Goal: Transaction & Acquisition: Purchase product/service

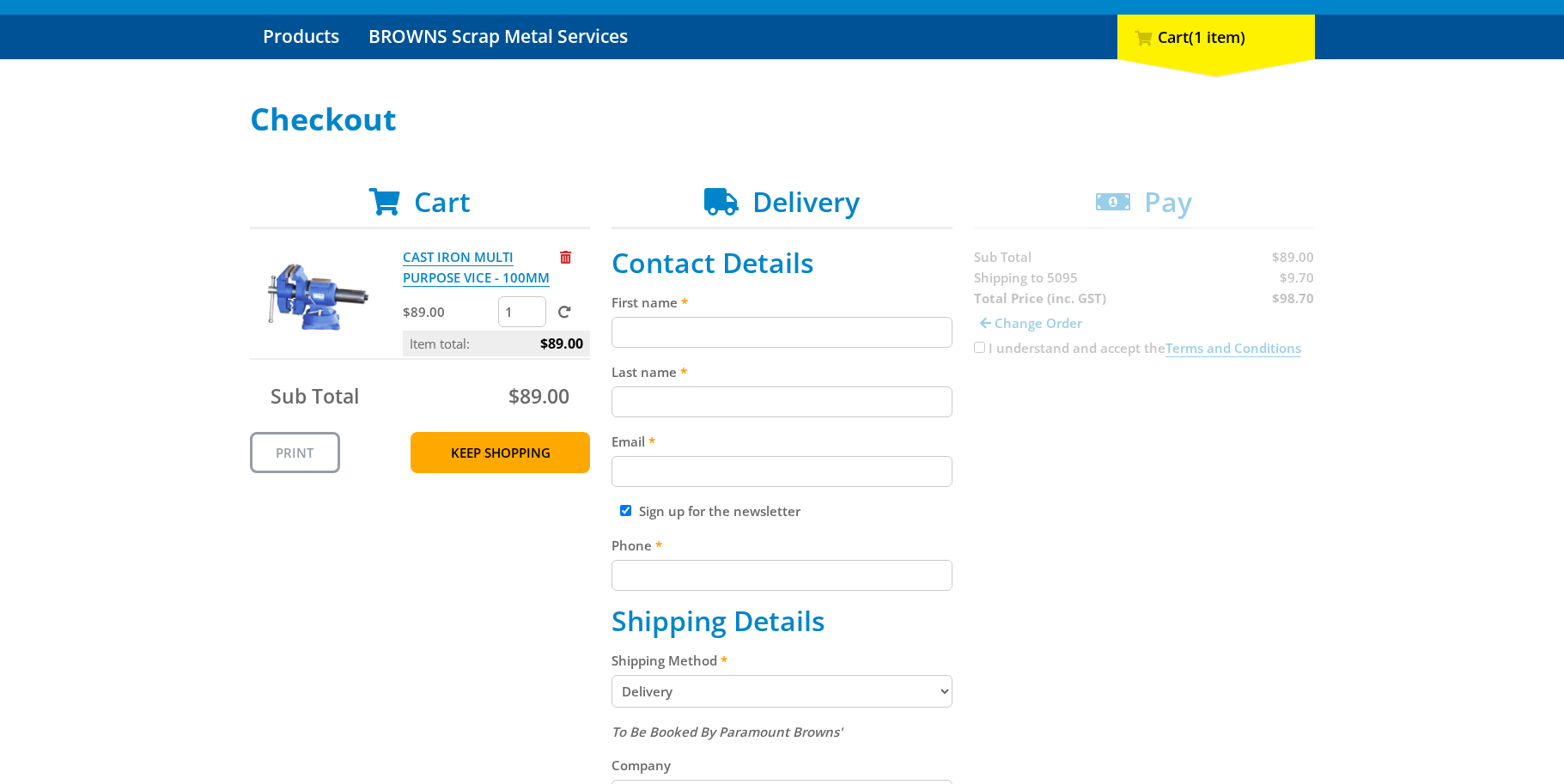
scroll to position [257, 0]
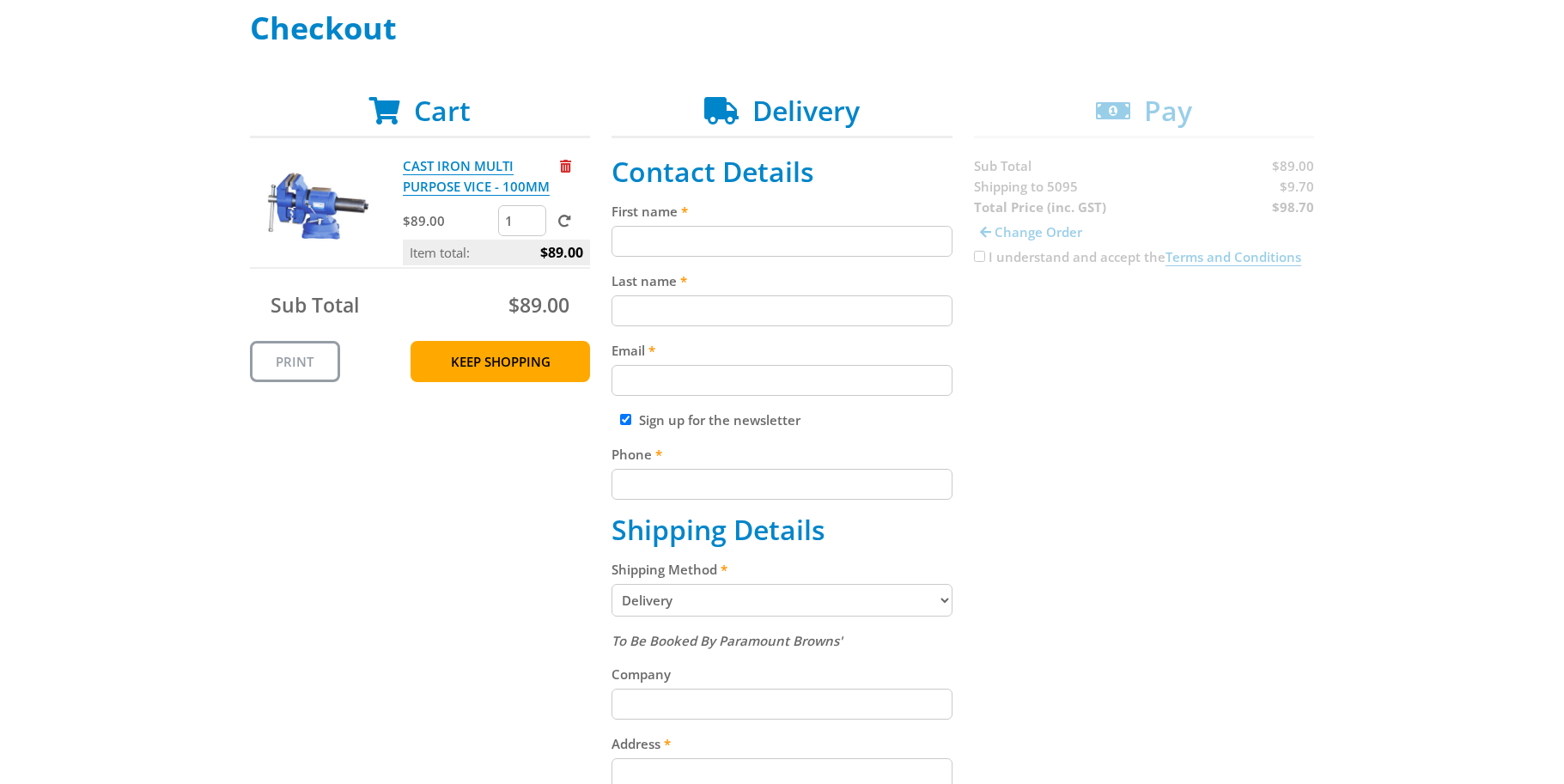
click at [624, 419] on input "Sign up for the newsletter" at bounding box center [625, 419] width 11 height 11
checkbox input "false"
click at [706, 239] on input "First name" at bounding box center [782, 241] width 341 height 31
type input "Luciano"
type input "Castagna"
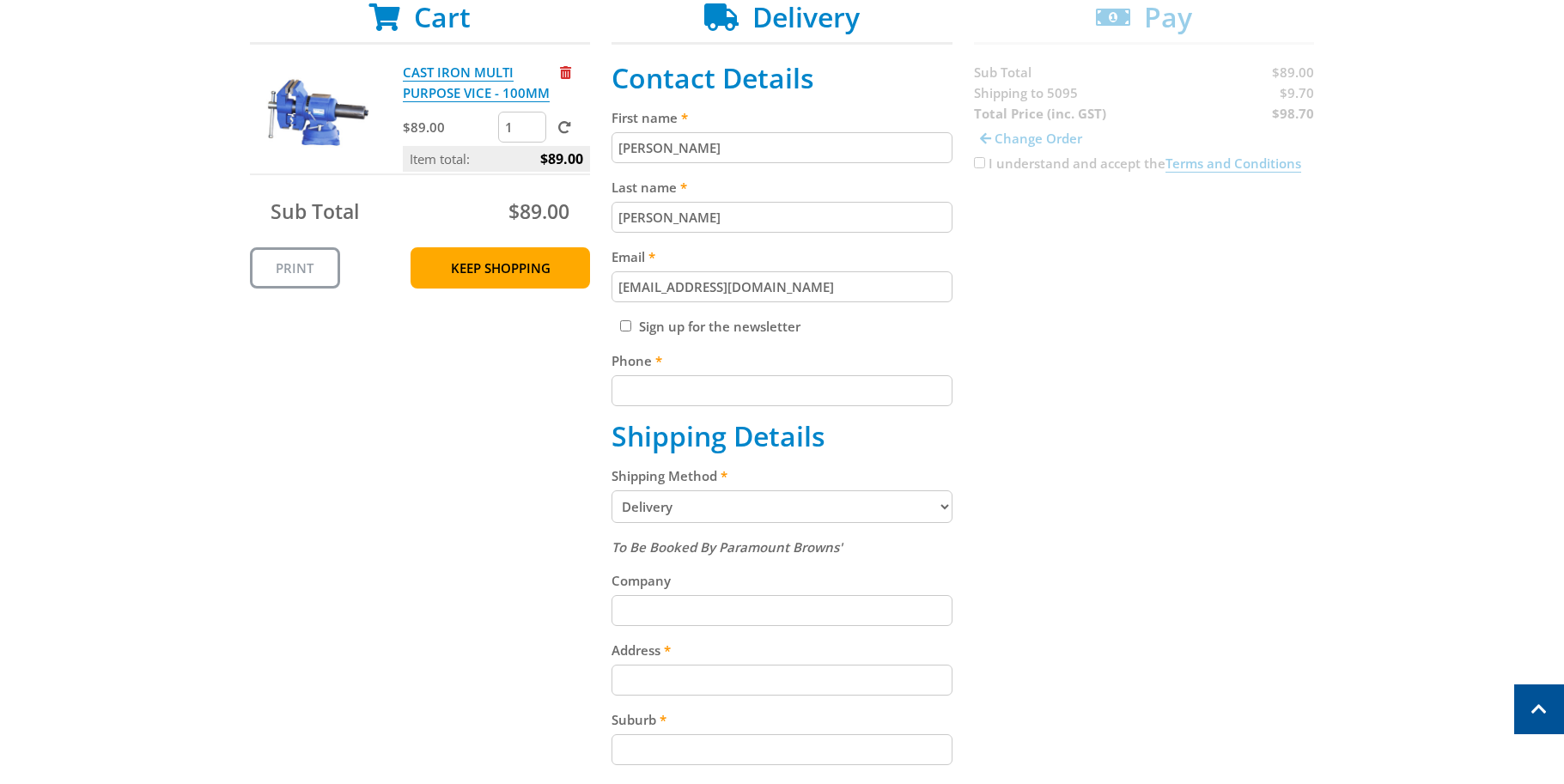
scroll to position [344, 0]
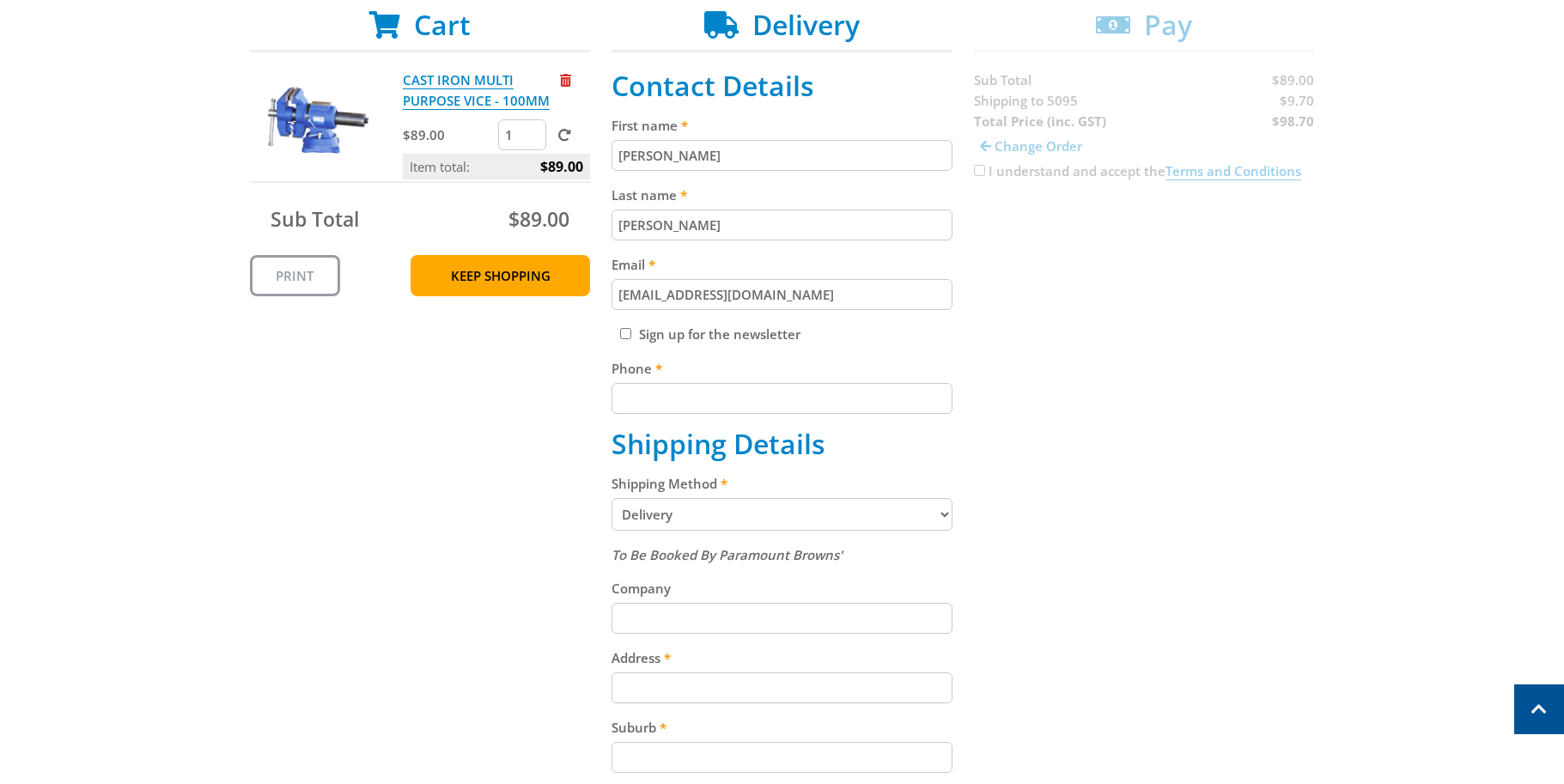
type input "lucianocastagna@hotmail.com"
click at [768, 397] on input "Phone" at bounding box center [782, 398] width 341 height 31
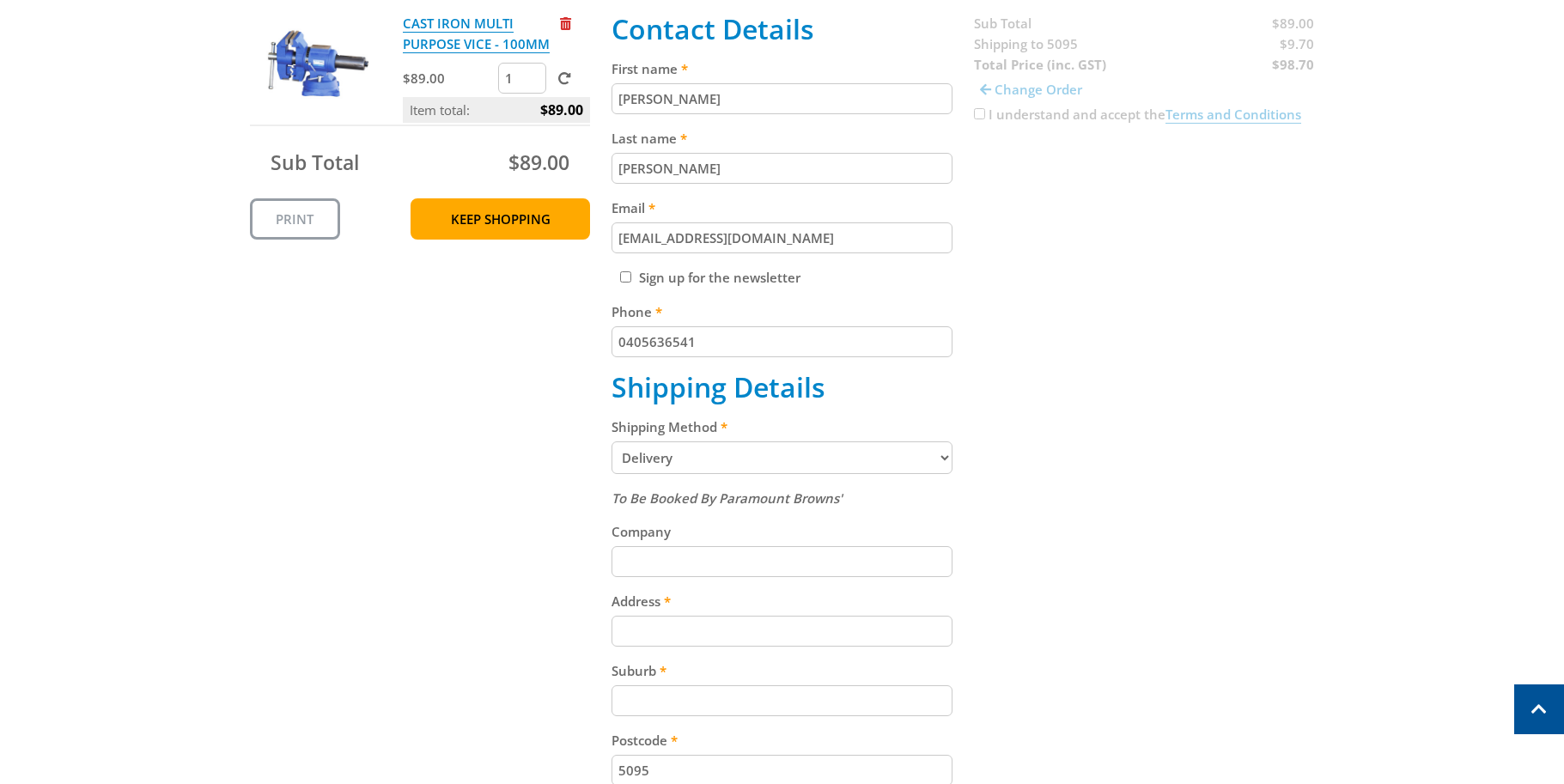
scroll to position [558, 0]
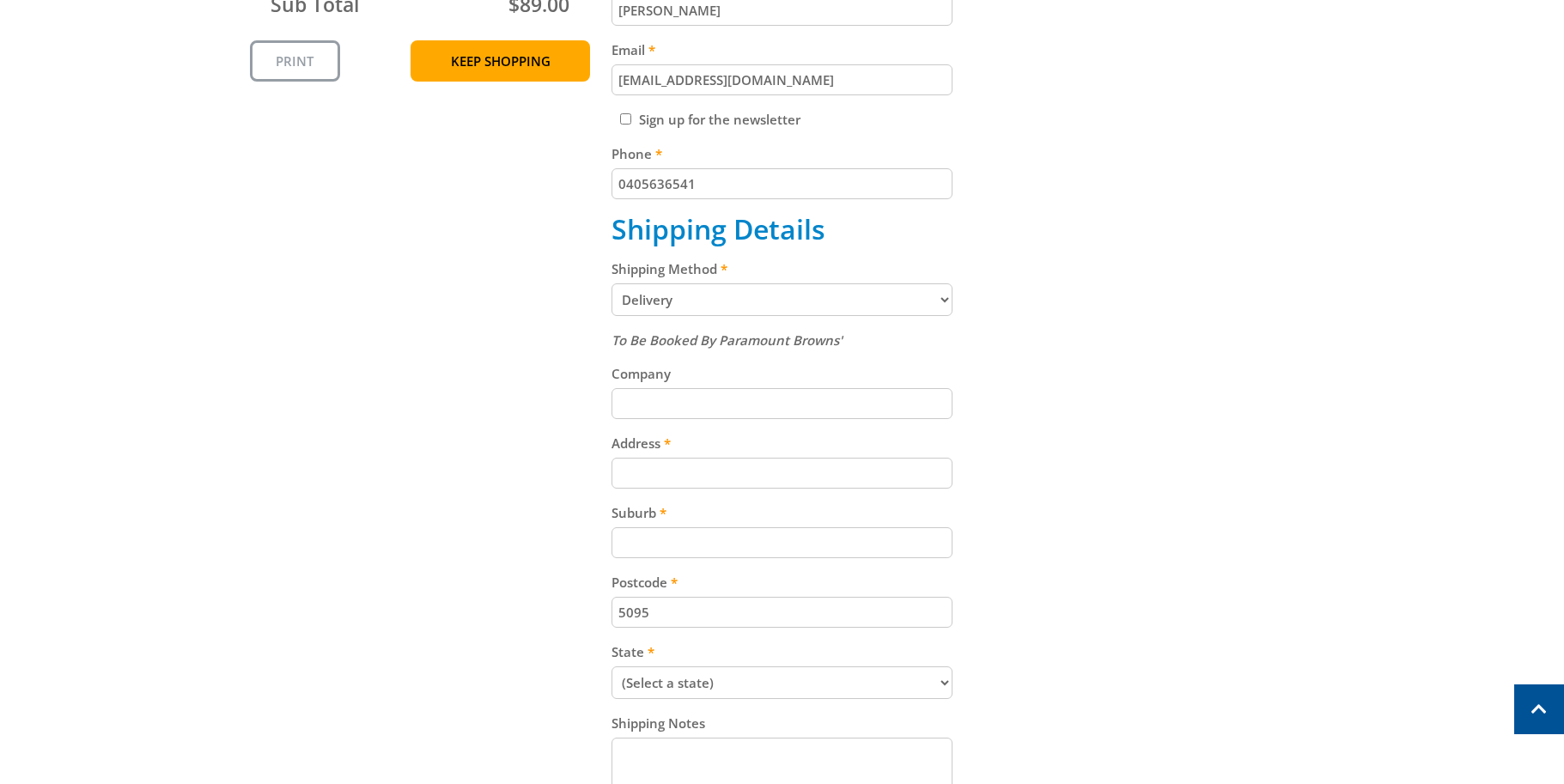
type input "0405636541"
click at [947, 294] on select "Pickup from Mount Barker Delivery" at bounding box center [782, 300] width 341 height 33
click at [839, 403] on input "Company" at bounding box center [782, 403] width 341 height 31
type input "Topcon"
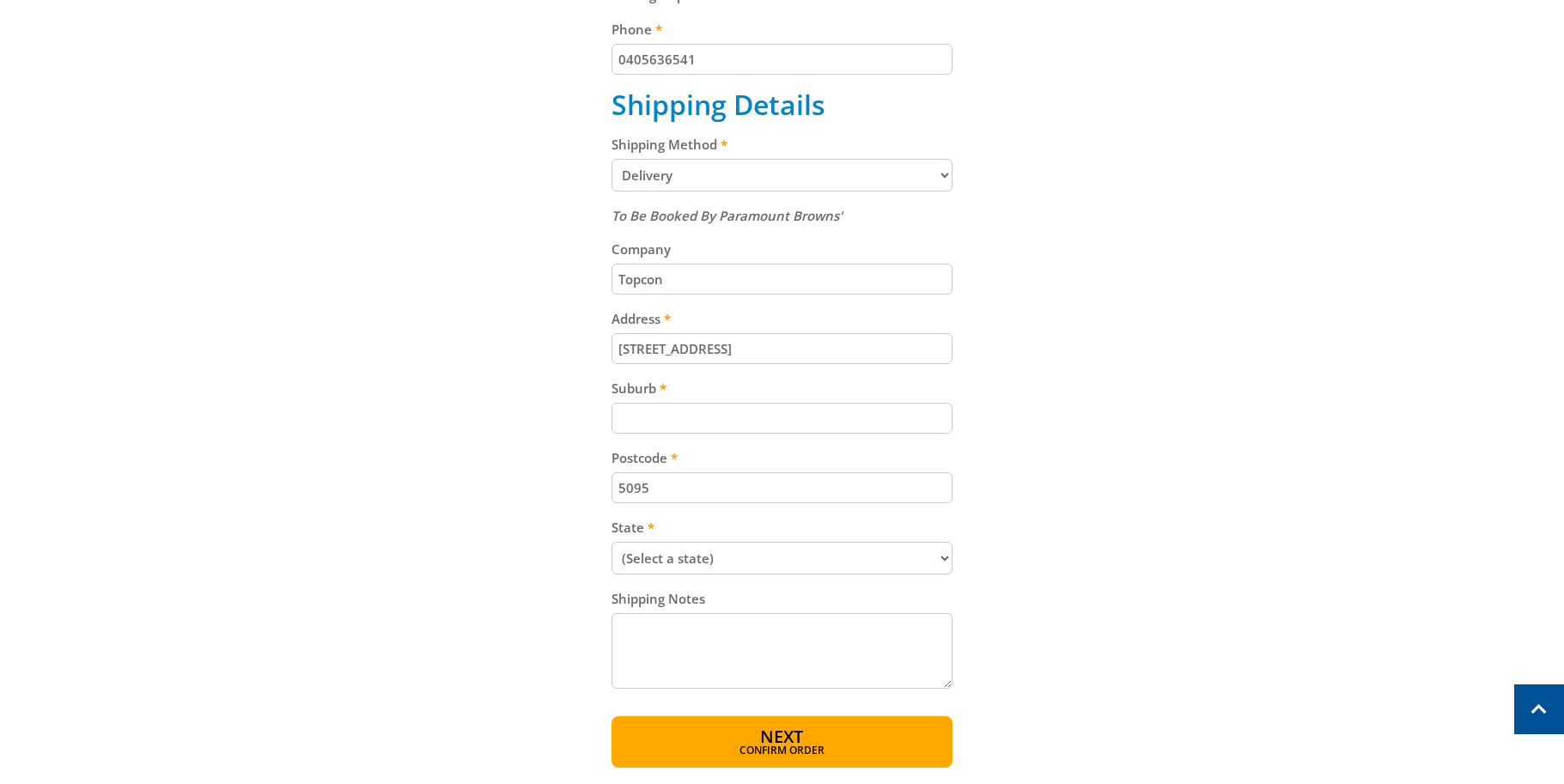
scroll to position [686, 0]
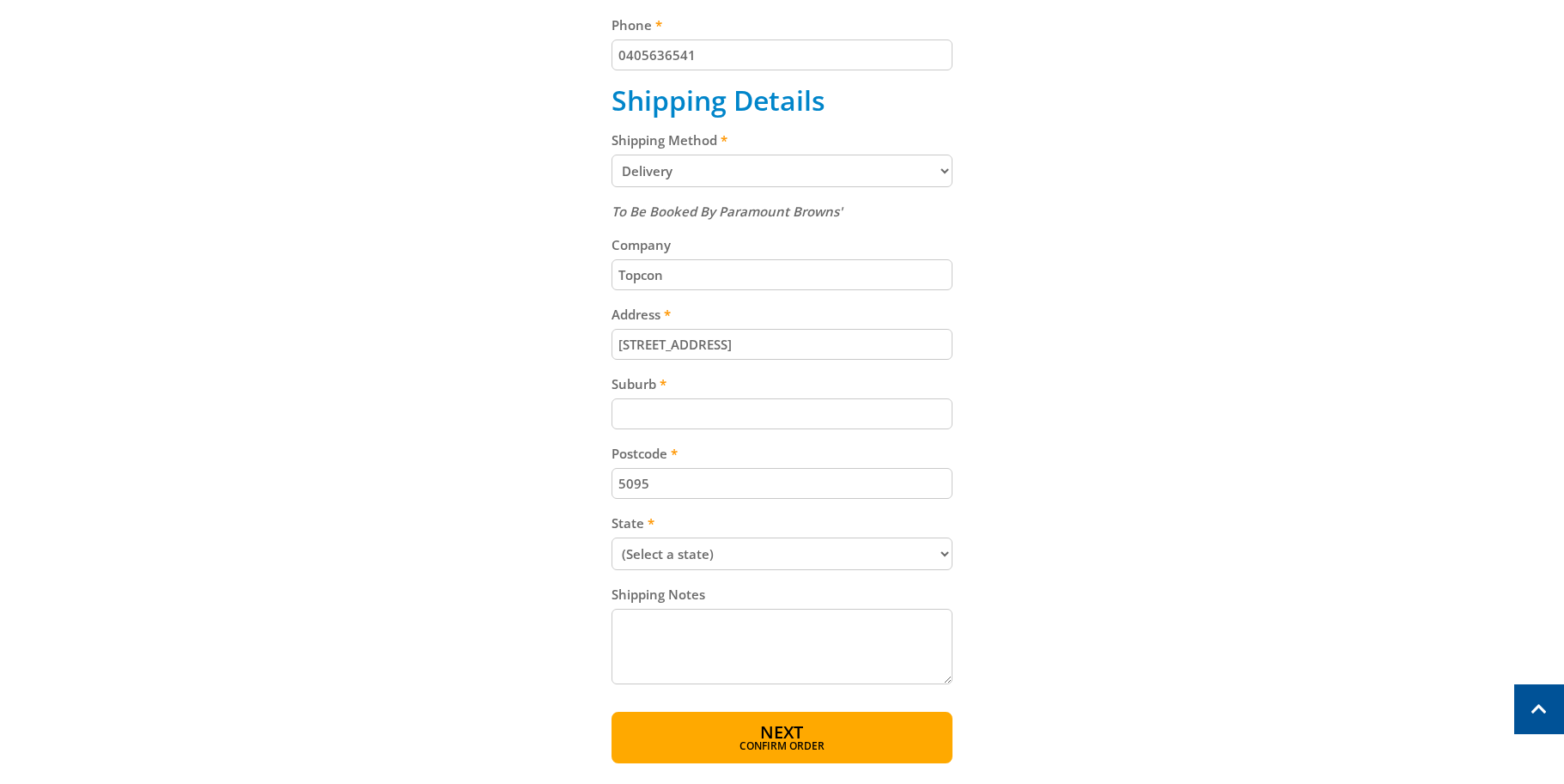
type input "14 Park Way"
click at [738, 411] on input "Suburb" at bounding box center [782, 414] width 341 height 31
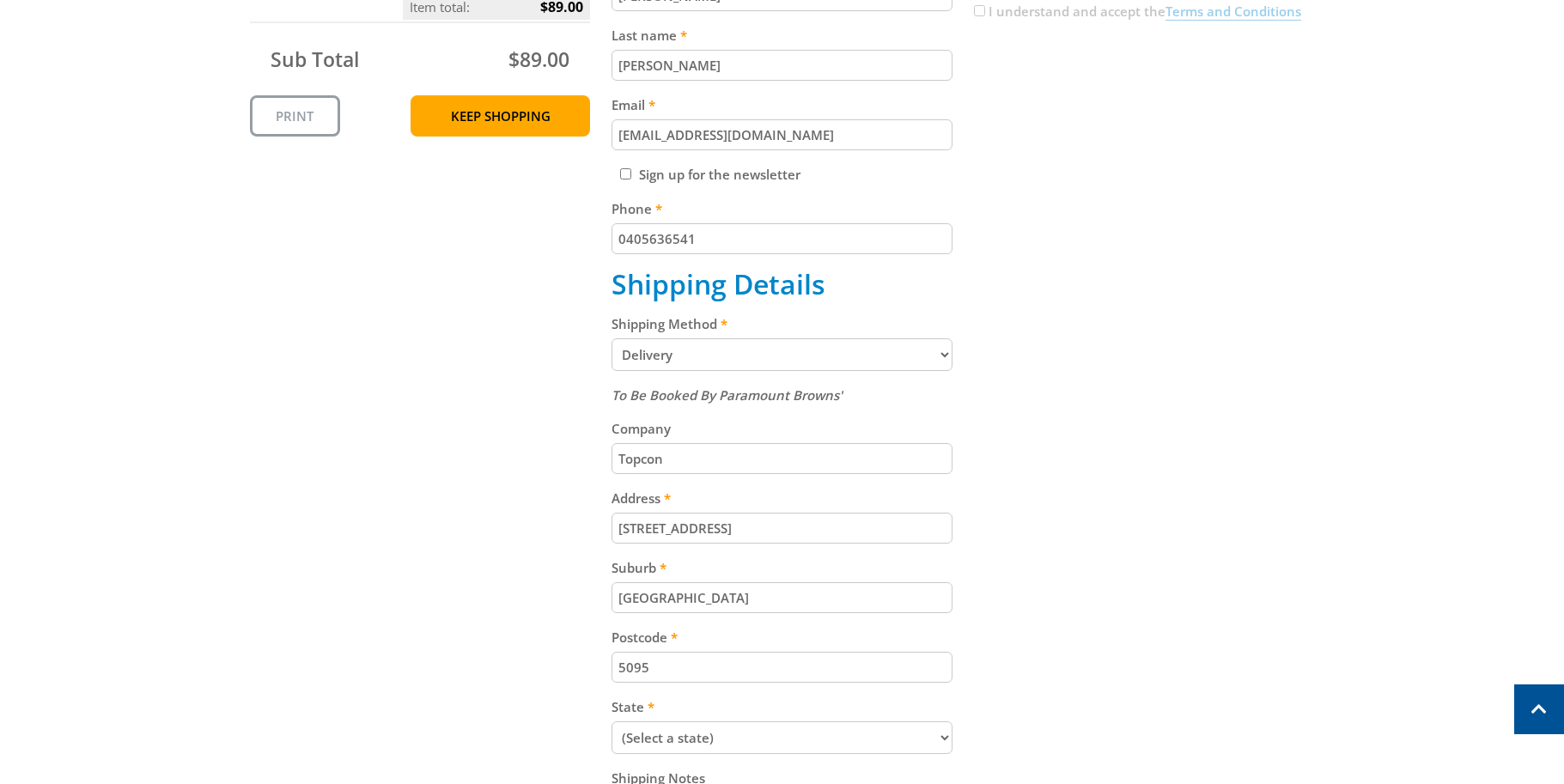
scroll to position [451, 0]
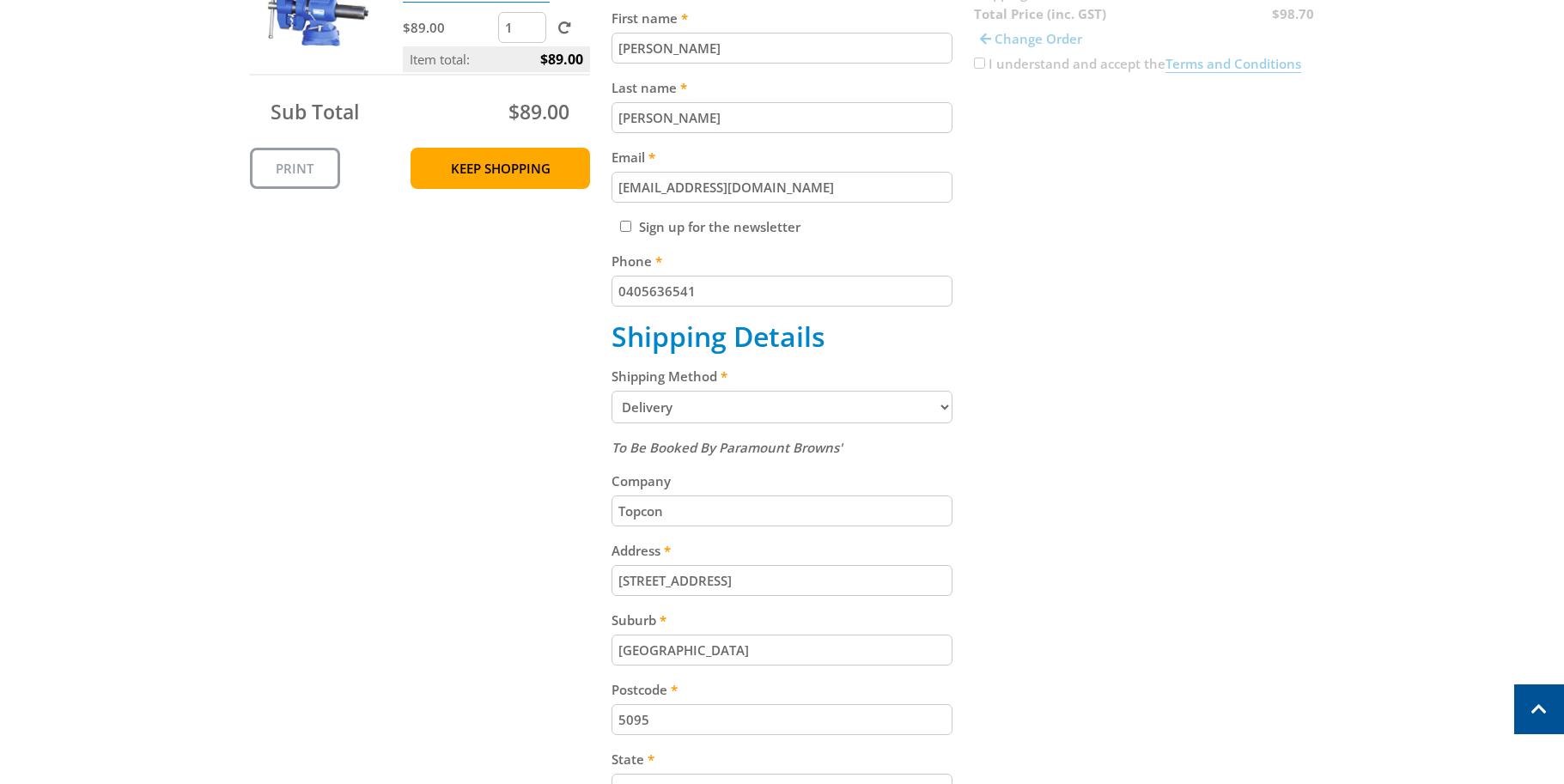
type input "Mawson Lakes"
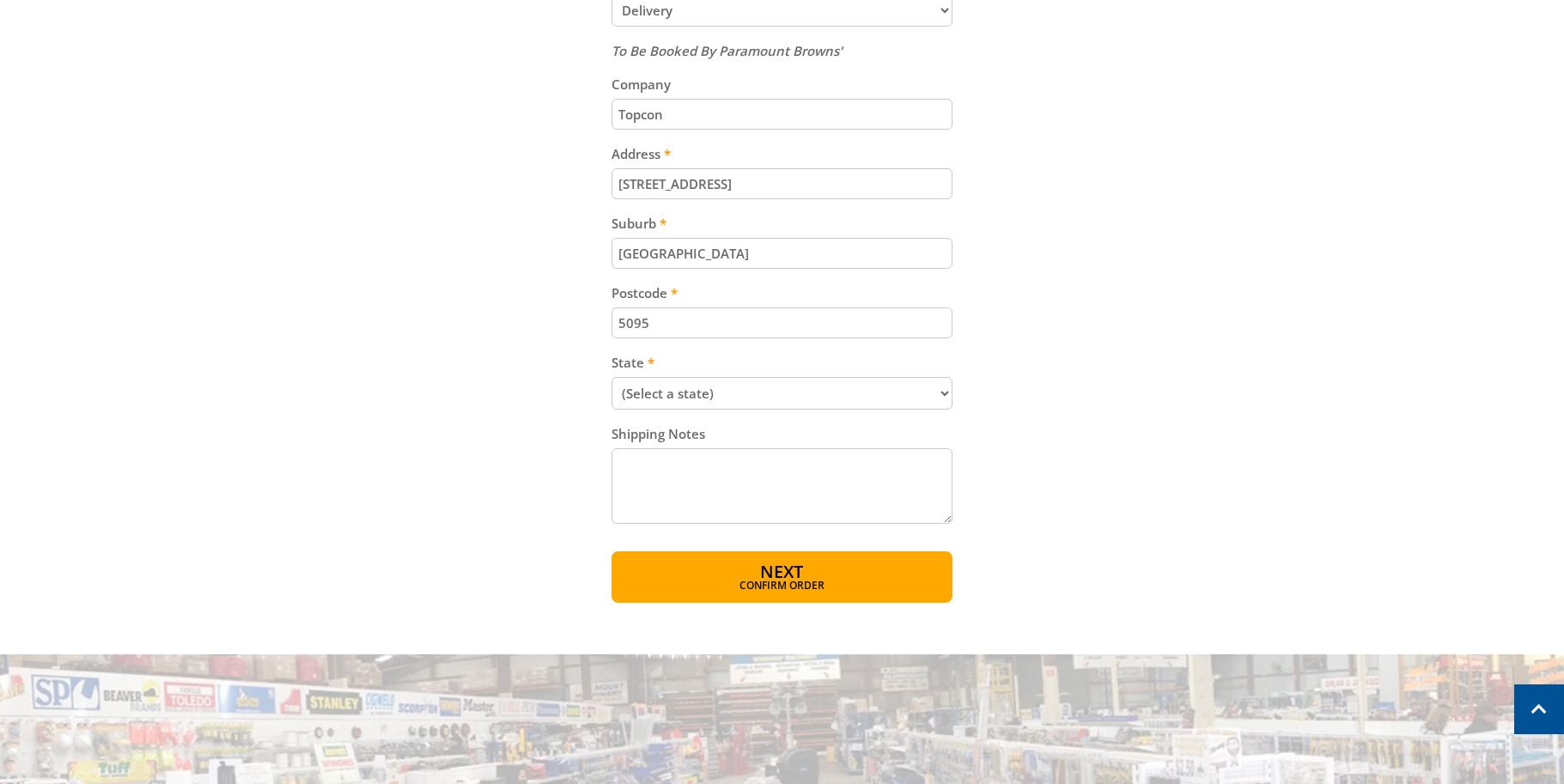
scroll to position [858, 0]
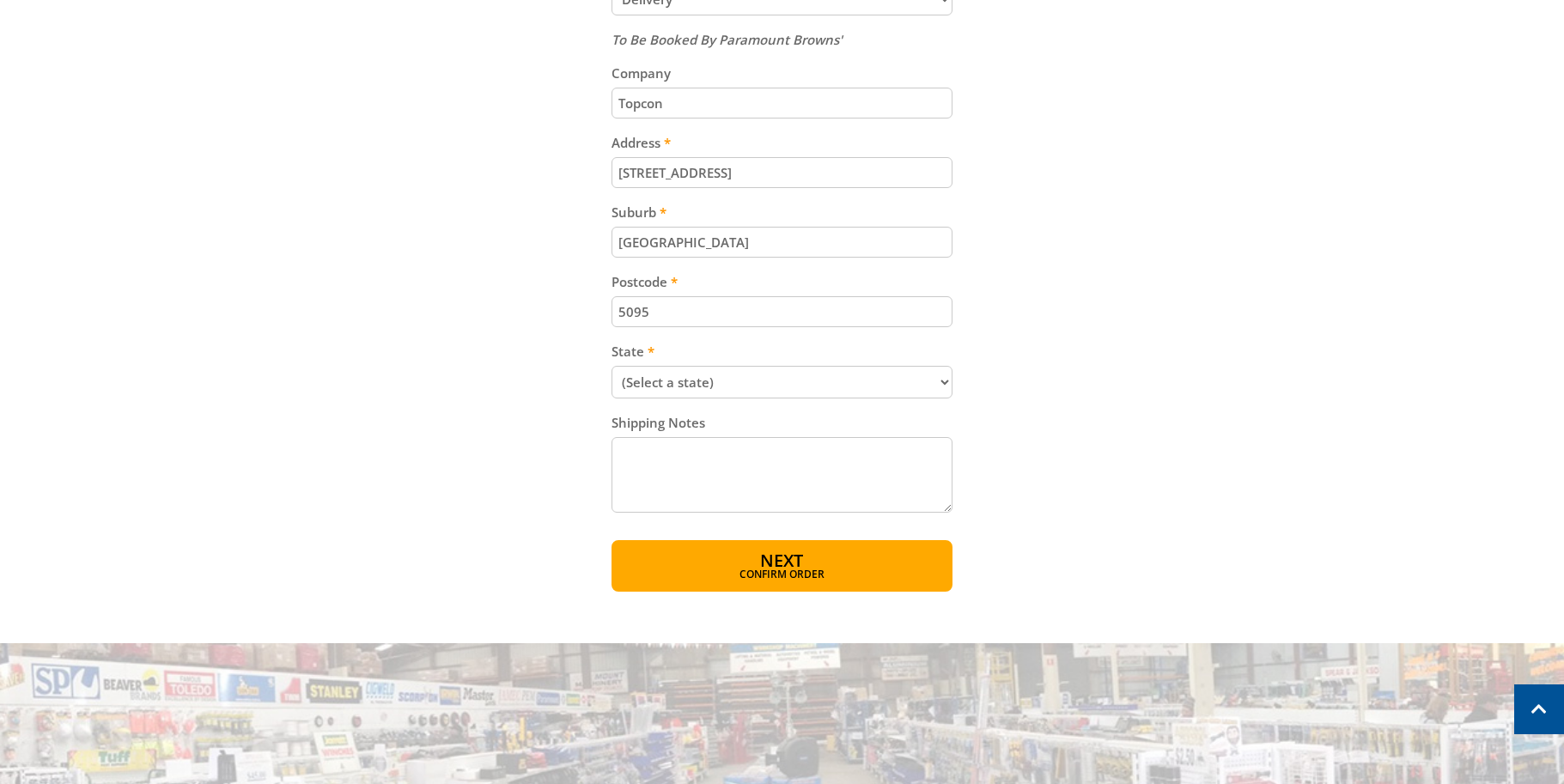
click at [942, 398] on select "(Select a state) South Australia Victoria New South Wales Queensland Western Au…" at bounding box center [782, 383] width 341 height 33
select select "SA"
click at [611, 366] on select "(Select a state) South Australia Victoria New South Wales Queensland Western Au…" at bounding box center [782, 383] width 341 height 33
click at [1061, 478] on div "Cart CAST IRON MULTI PURPOSE VICE - 100MM $89.00 1 Item total: $89.00 Sub Total…" at bounding box center [782, 42] width 1065 height 1098
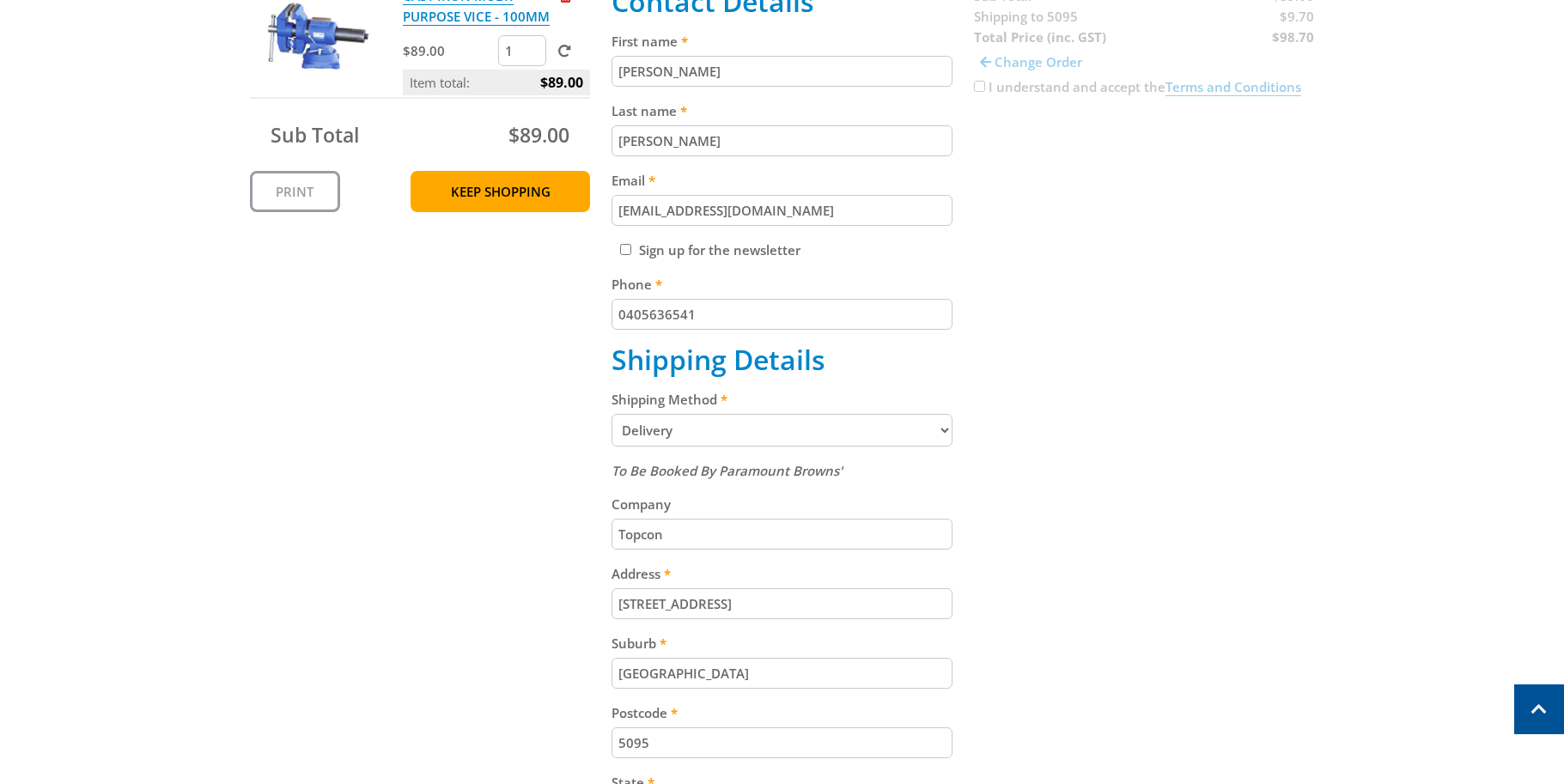
scroll to position [386, 0]
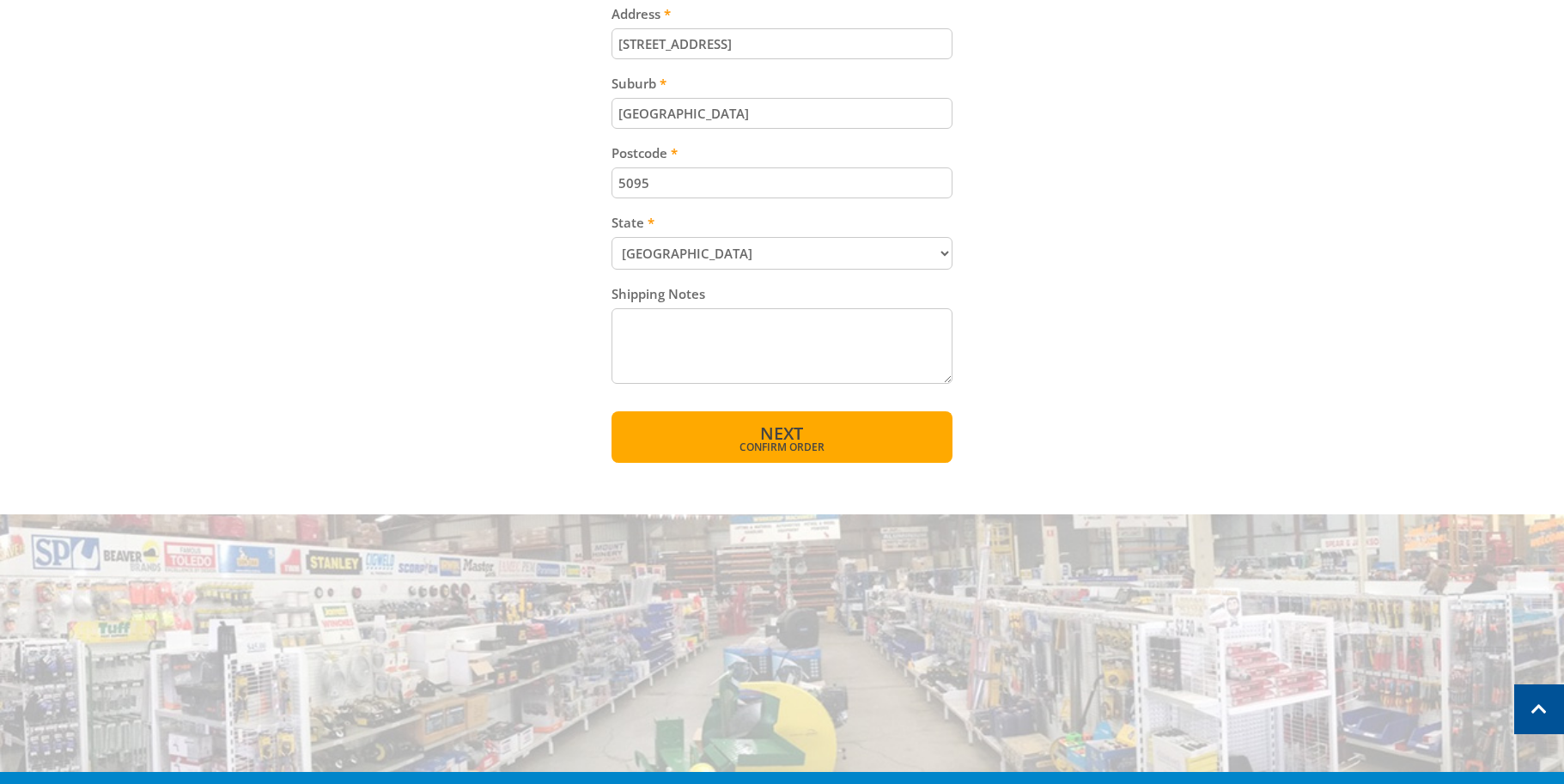
click at [863, 439] on button "Next Confirm order" at bounding box center [782, 437] width 341 height 52
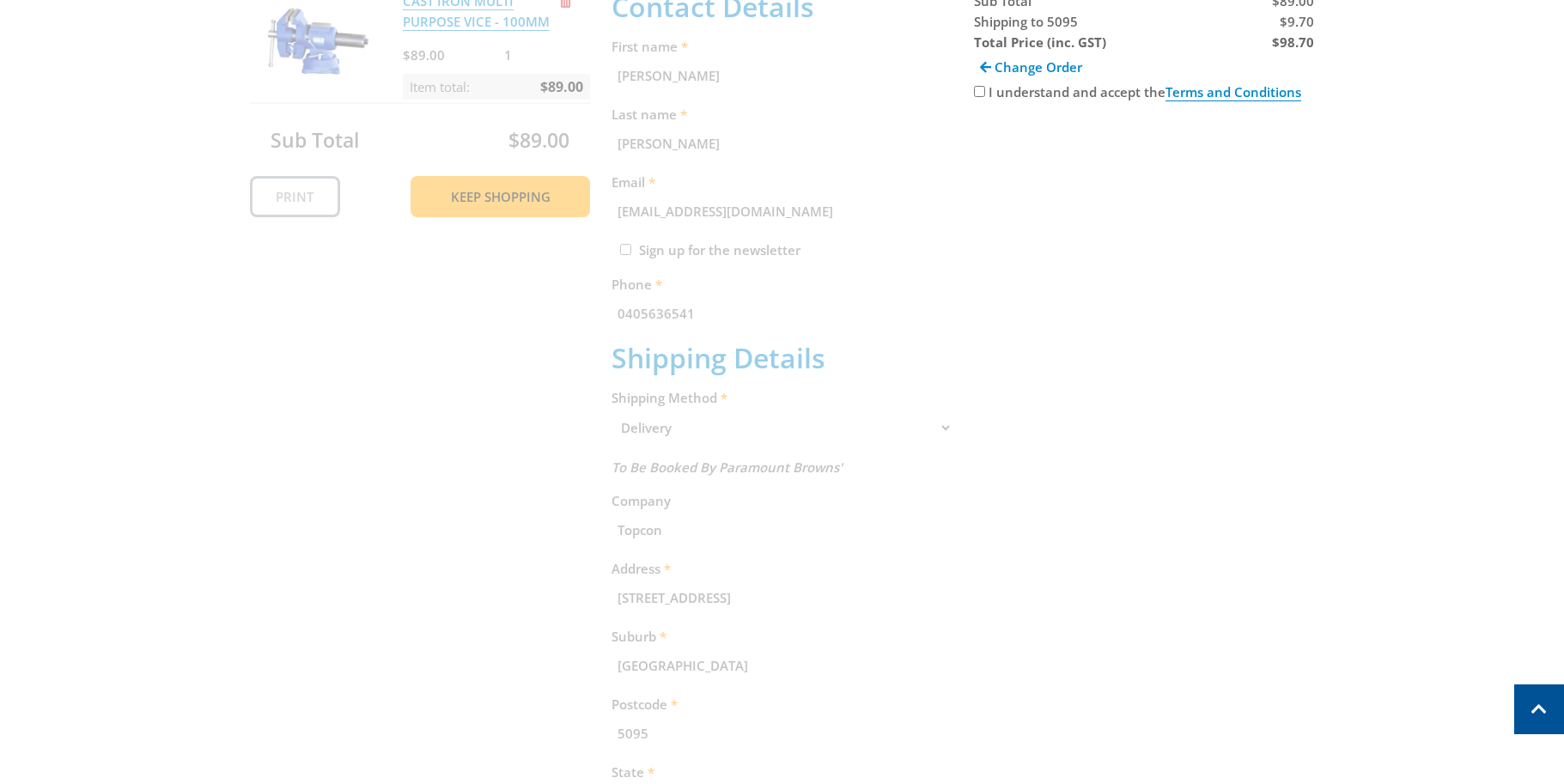
scroll to position [352, 0]
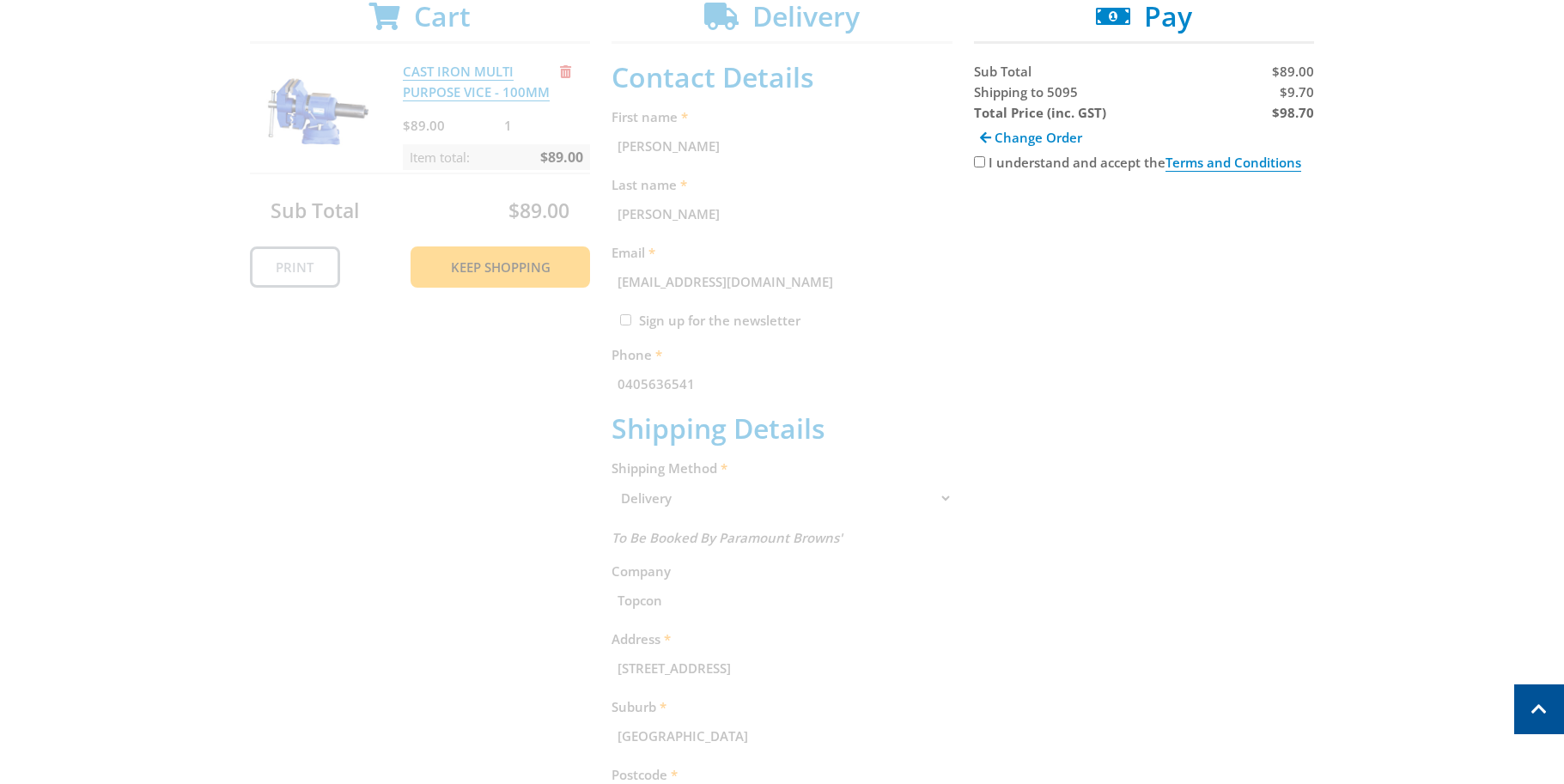
click at [980, 166] on input "I understand and accept the Terms and Conditions" at bounding box center [978, 161] width 11 height 11
checkbox input "true"
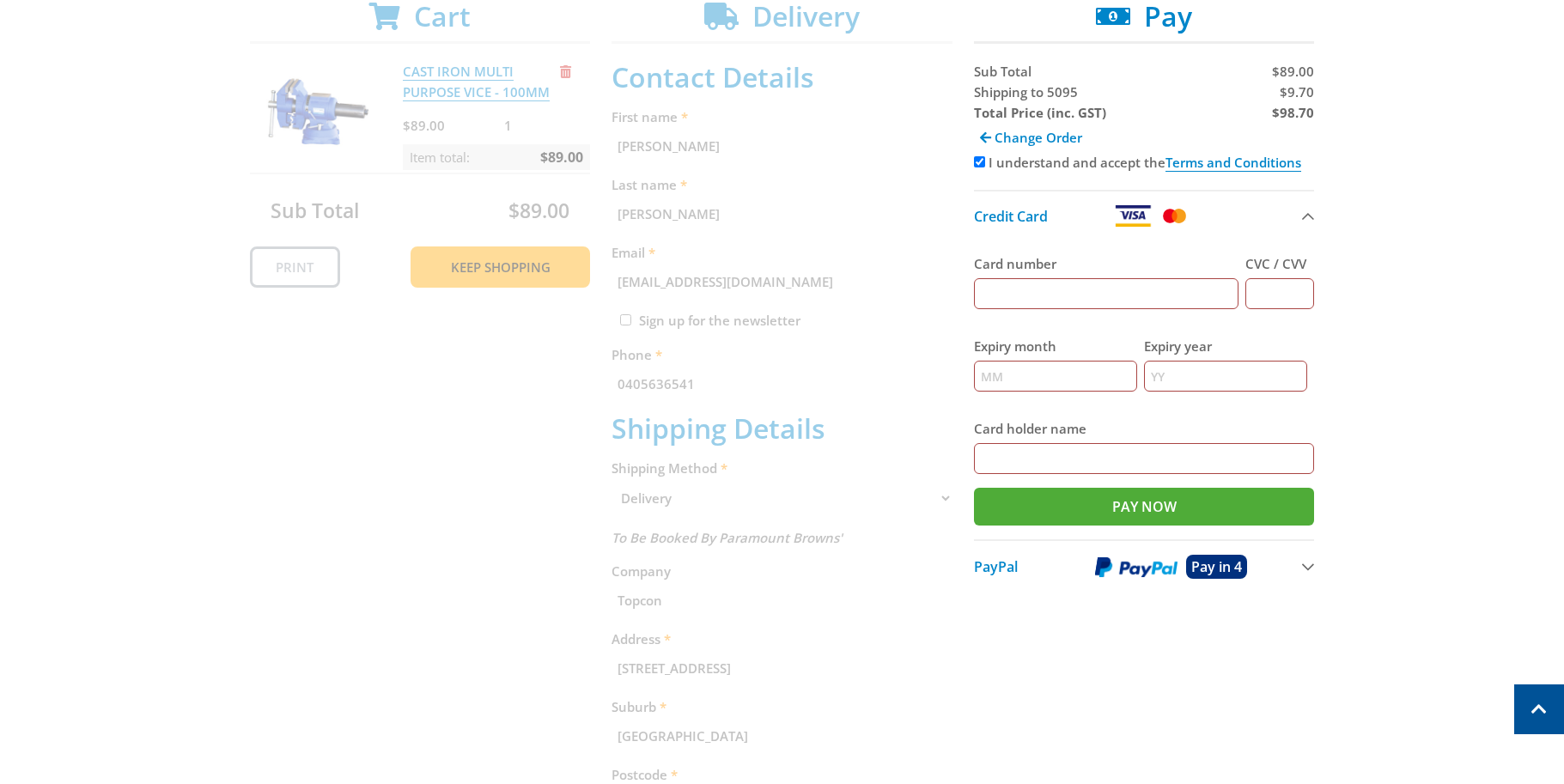
click at [1058, 294] on input "Card number" at bounding box center [1105, 294] width 265 height 31
type input "5163610094288162"
type input "445"
click at [1029, 364] on input "Expiry month" at bounding box center [1054, 376] width 163 height 31
type input "06"
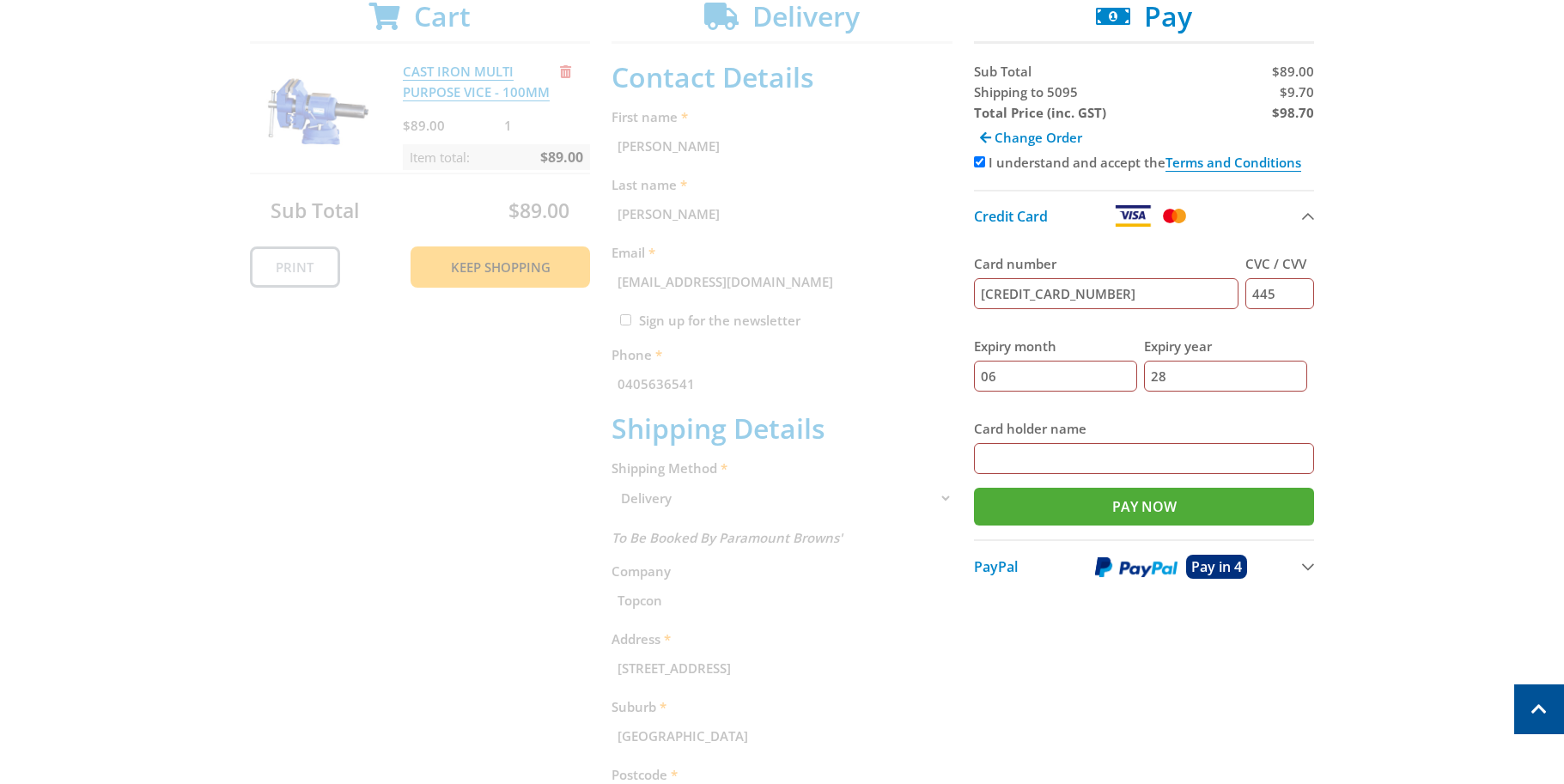
type input "28"
click at [1106, 457] on input "Card holder name" at bounding box center [1143, 458] width 341 height 31
type input "Luciano J Castagna"
click at [1130, 503] on input "Pay Now" at bounding box center [1143, 507] width 341 height 38
type input "Paying..."
